Goal: Transaction & Acquisition: Purchase product/service

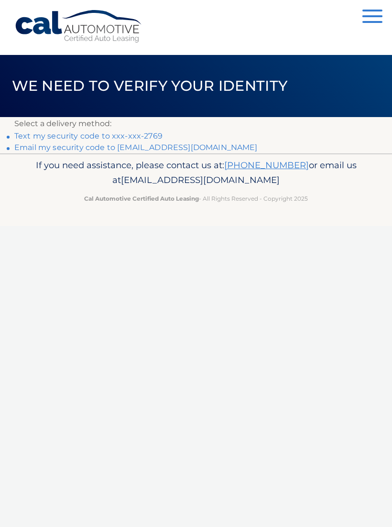
click at [190, 151] on link "**********" at bounding box center [135, 147] width 243 height 9
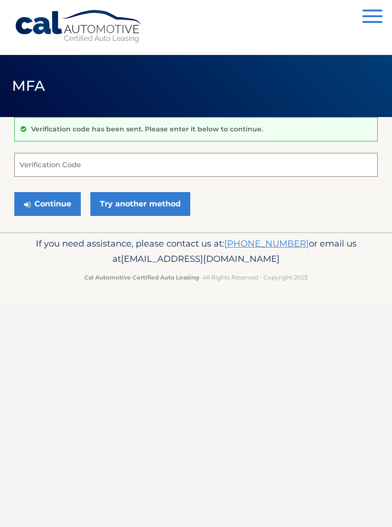
click at [29, 166] on input "Verification Code" at bounding box center [195, 165] width 363 height 24
type input "014962"
click at [43, 205] on button "Continue" at bounding box center [47, 204] width 66 height 24
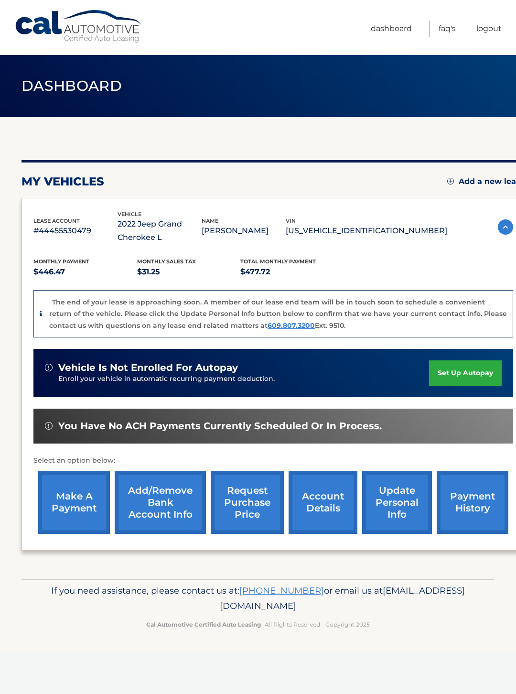
click at [64, 492] on link "make a payment" at bounding box center [74, 502] width 72 height 63
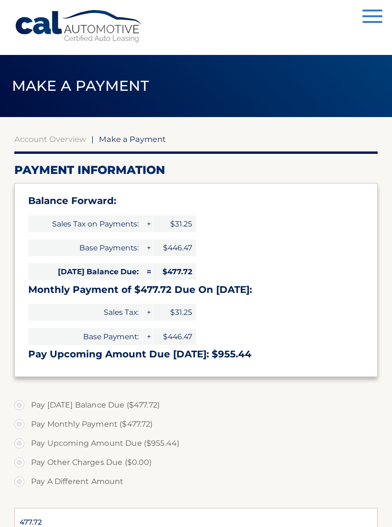
type input "955.44"
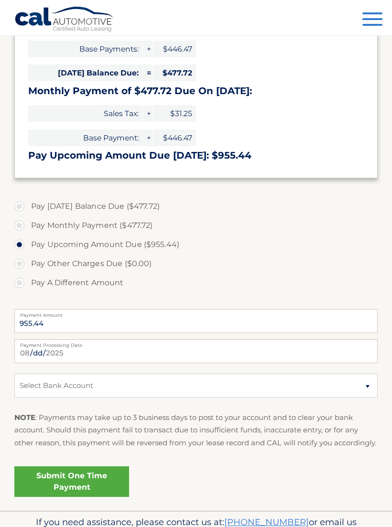
scroll to position [198, 0]
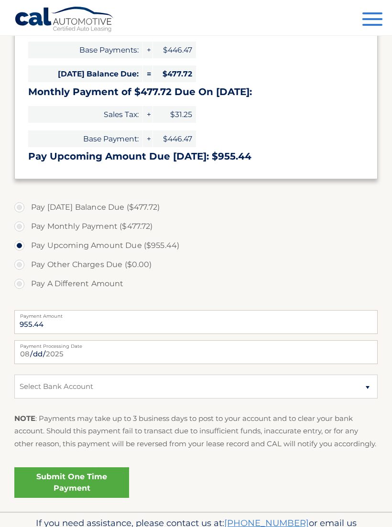
click at [22, 225] on label "Pay Monthly Payment ($477.72)" at bounding box center [195, 226] width 363 height 19
click at [22, 225] on input "Pay Monthly Payment ($477.72)" at bounding box center [23, 224] width 10 height 15
radio input "true"
type input "477.72"
click at [20, 205] on label "Pay Today's Balance Due ($477.72)" at bounding box center [195, 207] width 363 height 19
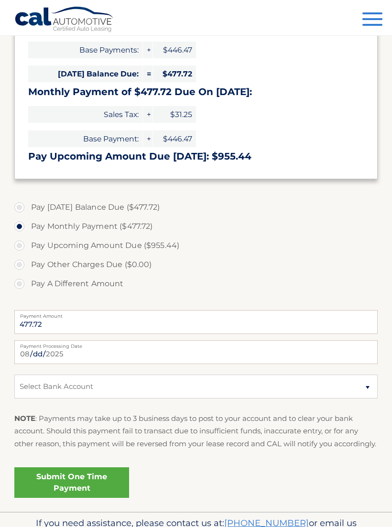
click at [20, 205] on input "Pay Today's Balance Due ($477.72)" at bounding box center [23, 205] width 10 height 15
radio input "true"
click at [366, 389] on select "Select Bank Account Checking JPMORGAN CHASE BANK, NA *****0555 Checking BANK OF…" at bounding box center [195, 387] width 363 height 24
select select "MGM0YzU1ZTAtN2M2NC00ZTNlLWI1NDUtNmUwOGRiMWUwNWQ2"
click at [73, 492] on link "Submit One Time Payment" at bounding box center [71, 482] width 115 height 31
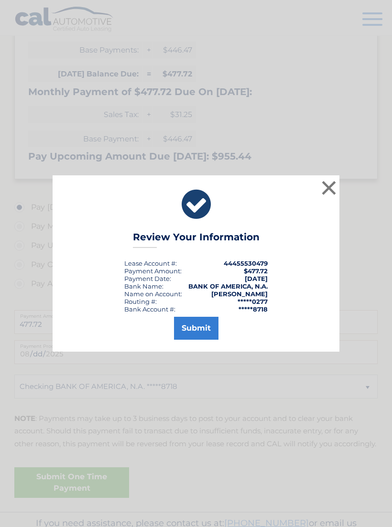
click at [197, 338] on button "Submit" at bounding box center [196, 328] width 44 height 23
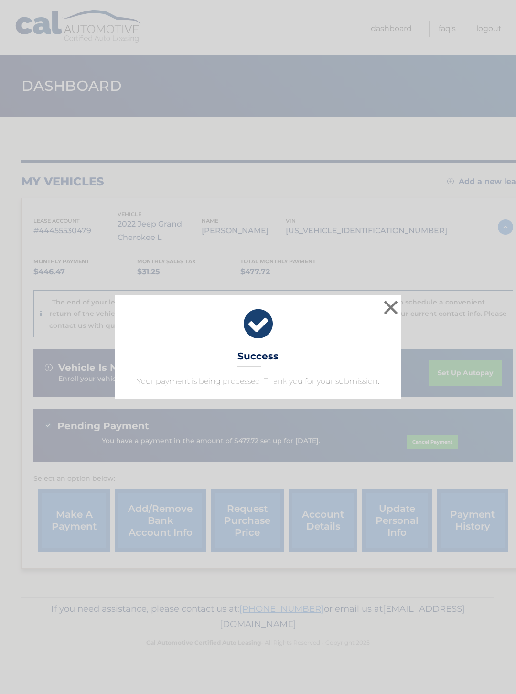
click at [390, 313] on button "×" at bounding box center [390, 307] width 19 height 19
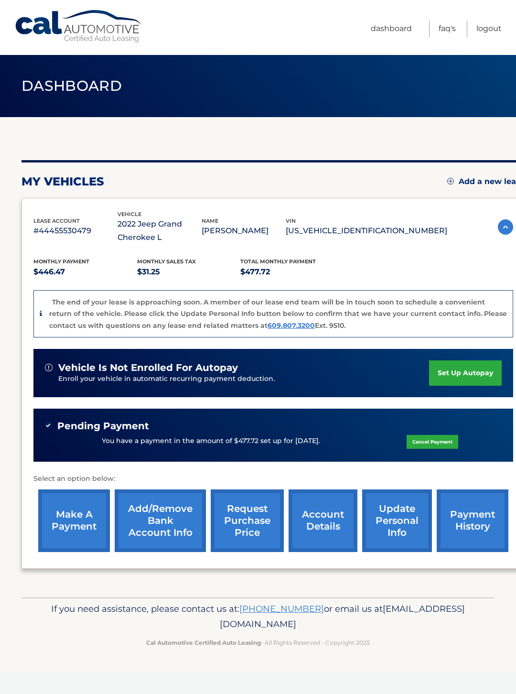
click at [392, 519] on link "update personal info" at bounding box center [397, 520] width 70 height 63
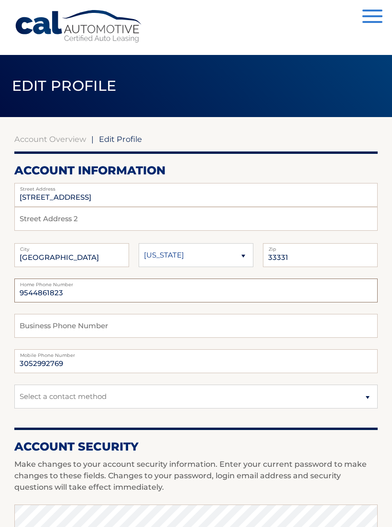
click at [275, 290] on input "9544861823" at bounding box center [195, 291] width 363 height 24
type input "9"
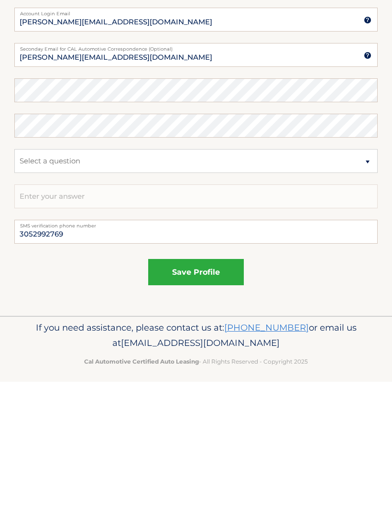
scroll to position [392, 0]
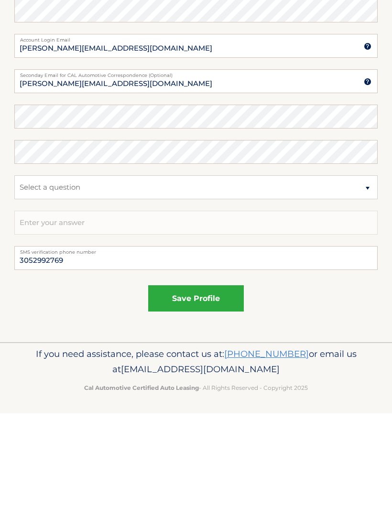
click at [201, 399] on button "save profile" at bounding box center [196, 412] width 96 height 26
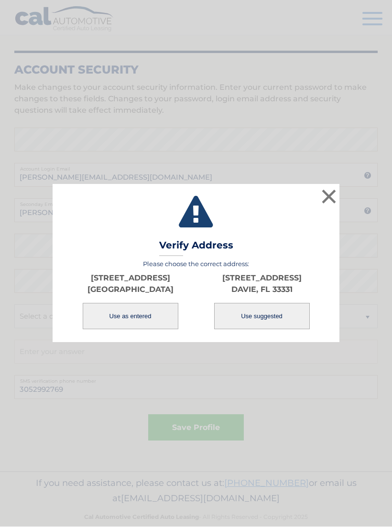
click at [272, 325] on button "Use suggested" at bounding box center [262, 317] width 96 height 26
type input "[STREET_ADDRESS]"
type input "DAVIE"
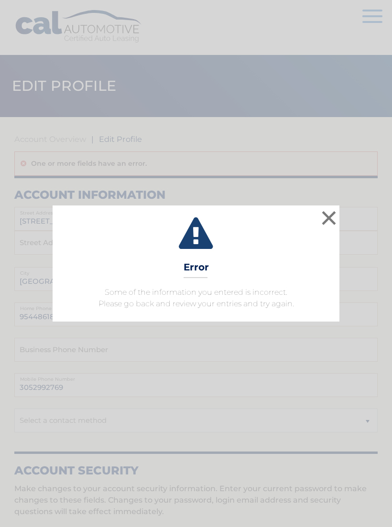
click at [331, 219] on button "×" at bounding box center [328, 217] width 19 height 19
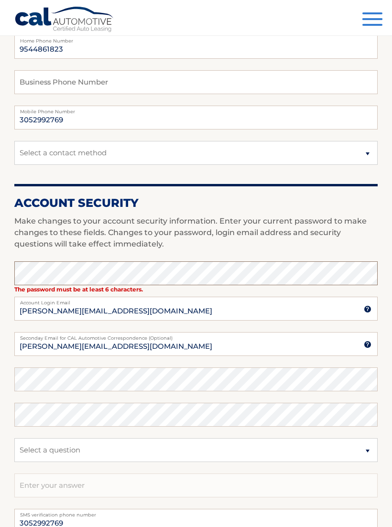
scroll to position [267, 0]
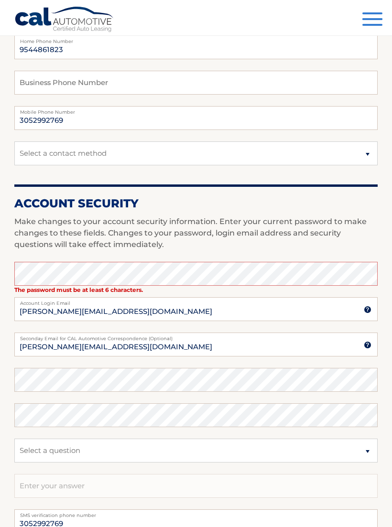
click at [378, 230] on section "Account Overview | Edit Profile One or more fields have an error. account infor…" at bounding box center [196, 228] width 392 height 756
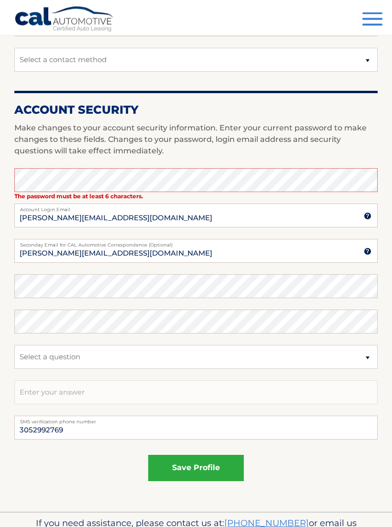
scroll to position [401, 0]
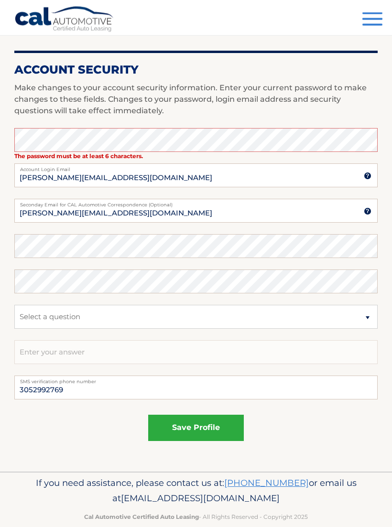
click at [201, 427] on button "save profile" at bounding box center [196, 428] width 96 height 26
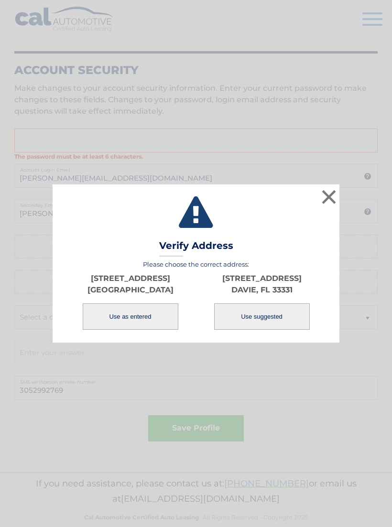
click at [130, 324] on button "Use as entered" at bounding box center [131, 317] width 96 height 26
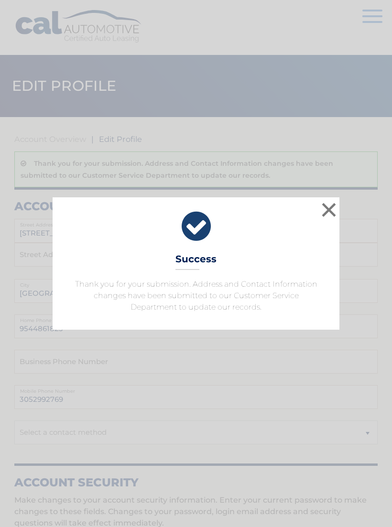
click at [329, 211] on button "×" at bounding box center [328, 209] width 19 height 19
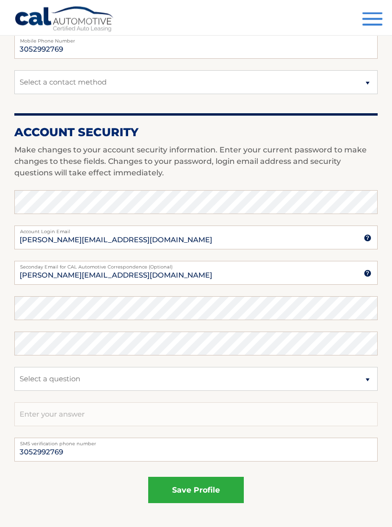
scroll to position [350, 0]
click at [208, 487] on button "save profile" at bounding box center [196, 490] width 96 height 26
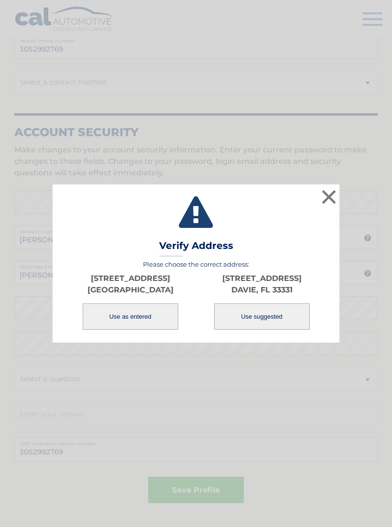
click at [333, 206] on button "×" at bounding box center [328, 196] width 19 height 19
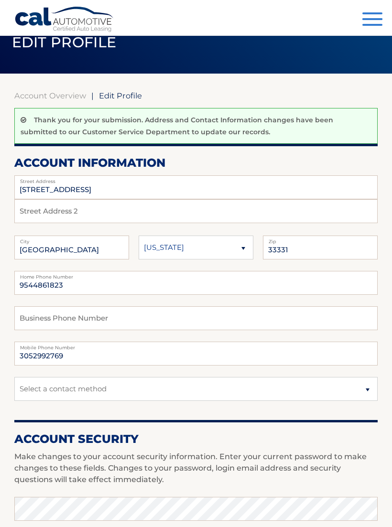
scroll to position [0, 0]
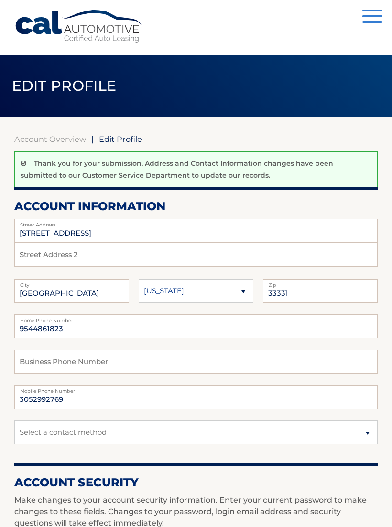
click at [377, 16] on span "button" at bounding box center [372, 16] width 20 height 2
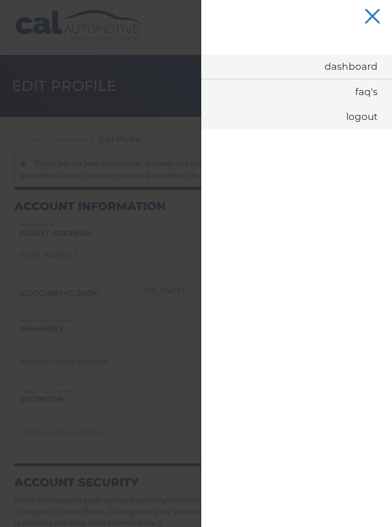
click at [359, 65] on link "Dashboard" at bounding box center [296, 66] width 191 height 24
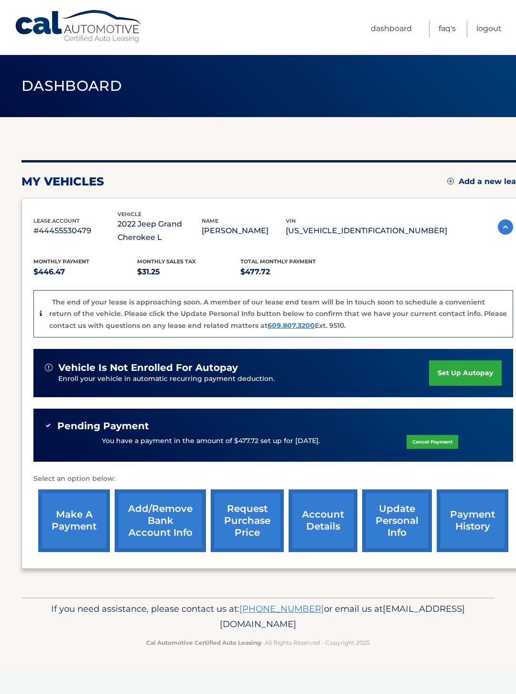
click at [316, 508] on link "account details" at bounding box center [323, 520] width 69 height 63
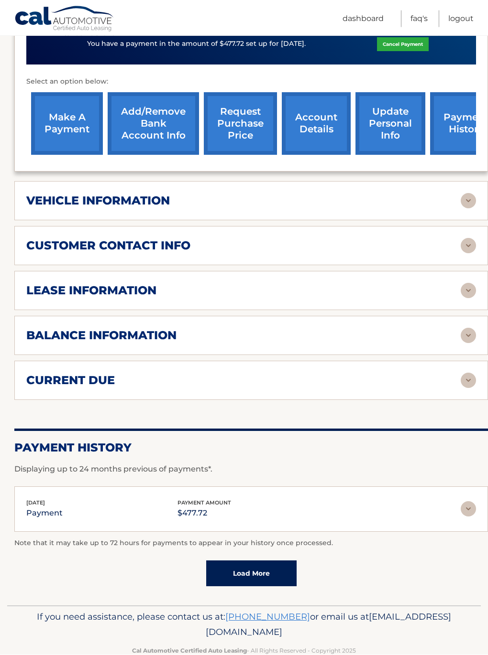
scroll to position [350, 0]
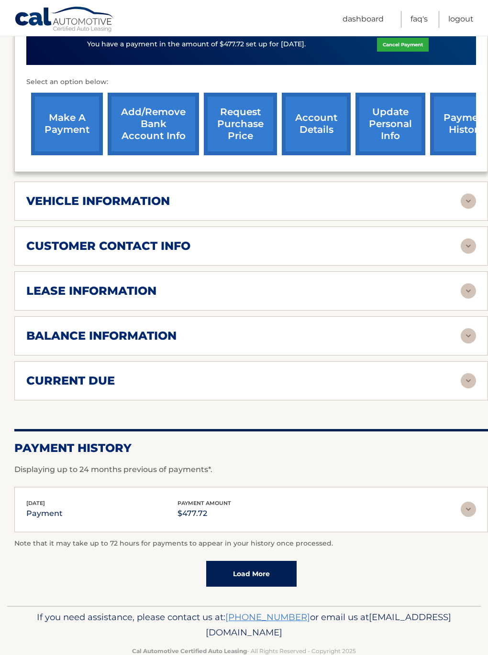
click at [466, 286] on img at bounding box center [467, 290] width 15 height 15
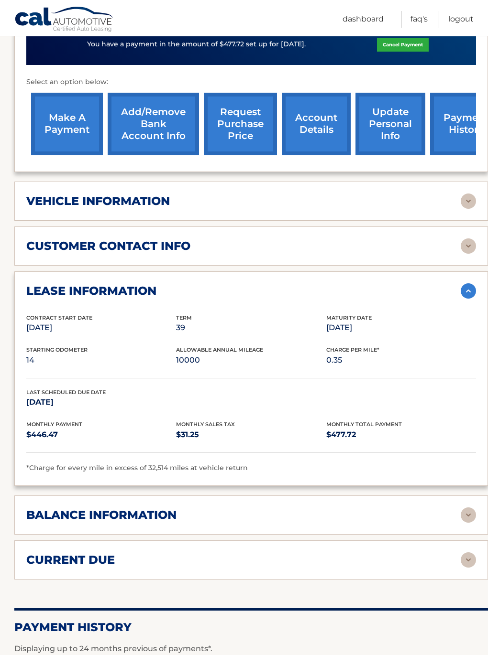
click at [464, 513] on img at bounding box center [467, 515] width 15 height 15
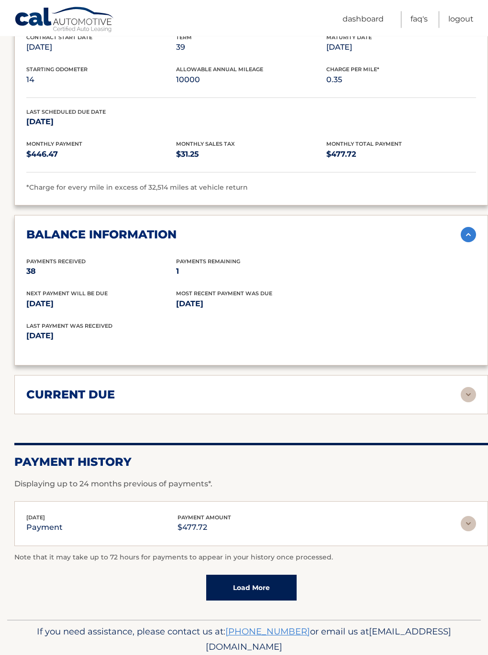
scroll to position [629, 0]
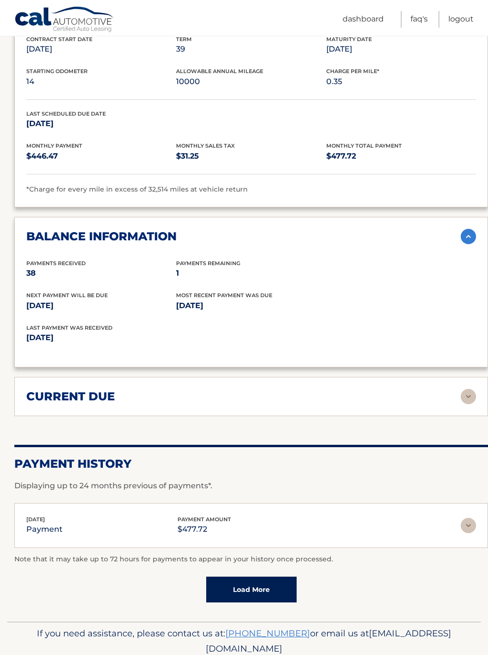
click at [467, 396] on img at bounding box center [467, 396] width 15 height 15
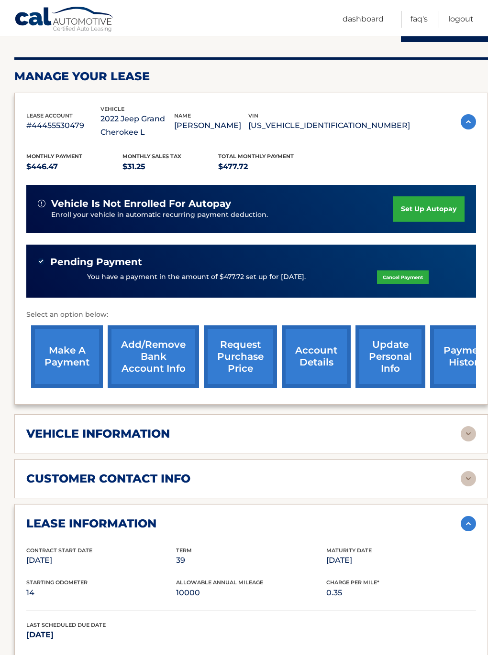
scroll to position [117, 0]
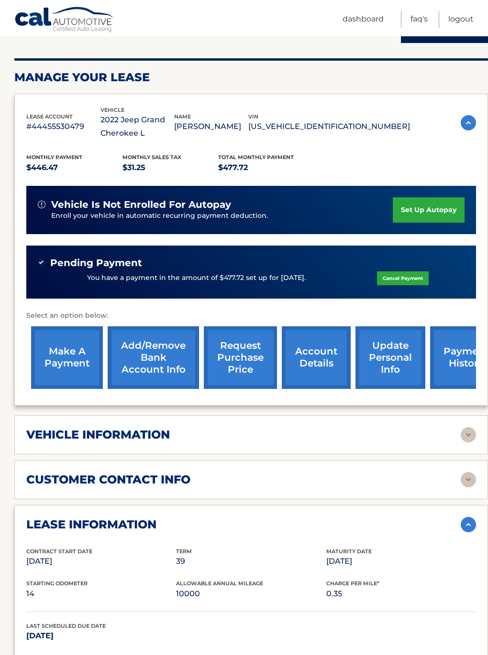
click at [469, 475] on img at bounding box center [467, 479] width 15 height 15
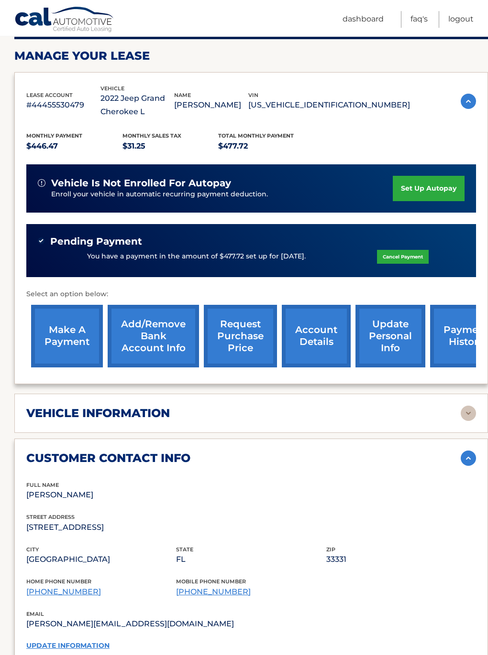
click at [464, 411] on img at bounding box center [467, 413] width 15 height 15
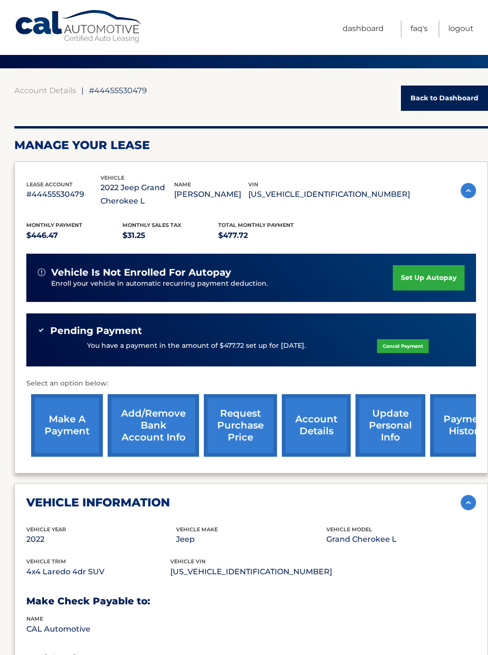
scroll to position [0, 0]
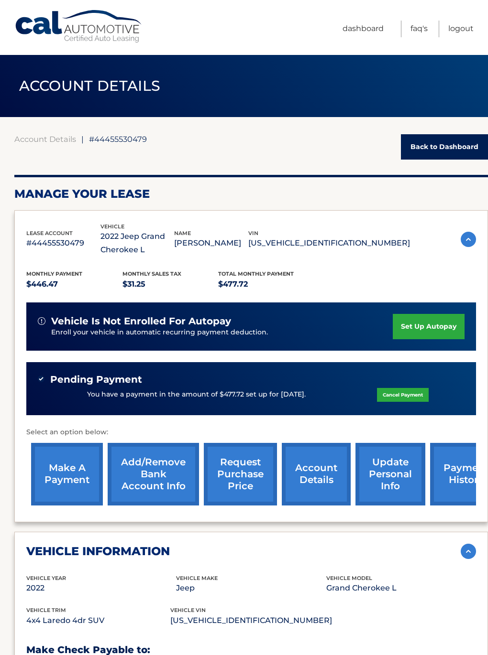
click at [436, 144] on link "Back to Dashboard" at bounding box center [444, 146] width 87 height 25
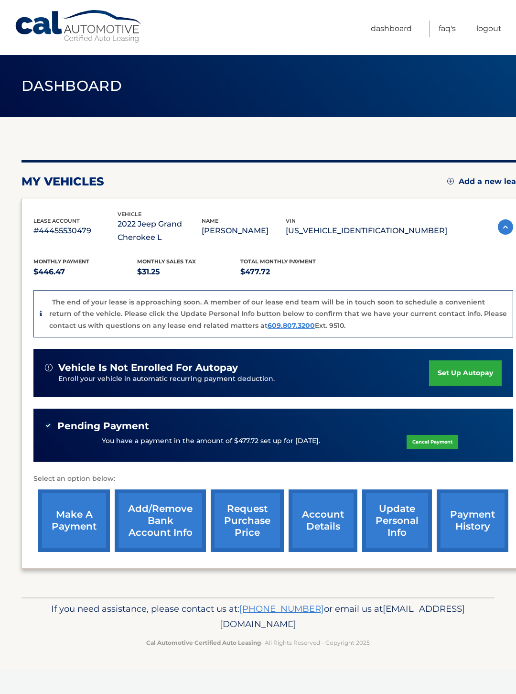
click at [494, 27] on link "Logout" at bounding box center [489, 29] width 25 height 17
